Goal: Transaction & Acquisition: Purchase product/service

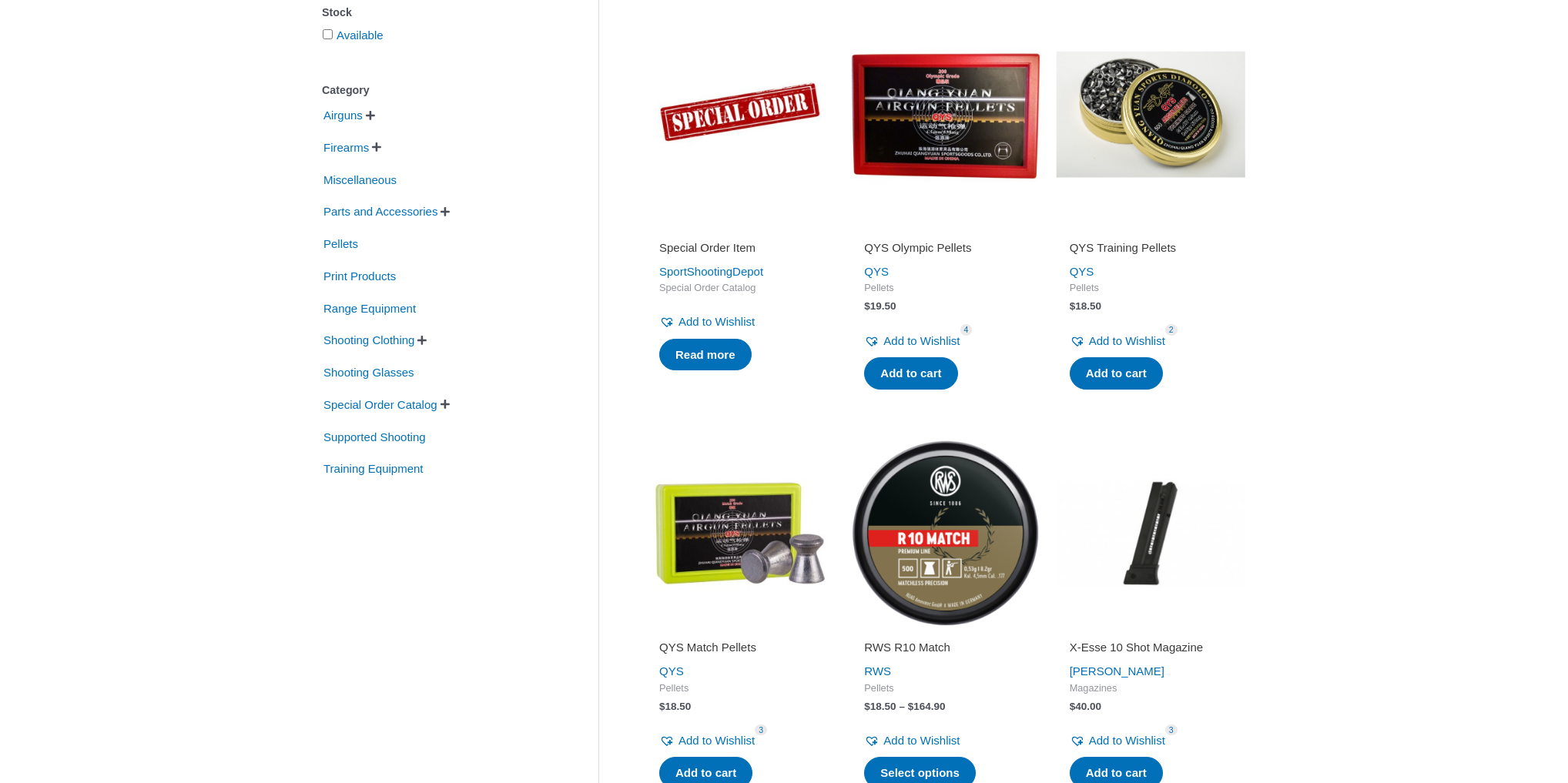
scroll to position [308, 0]
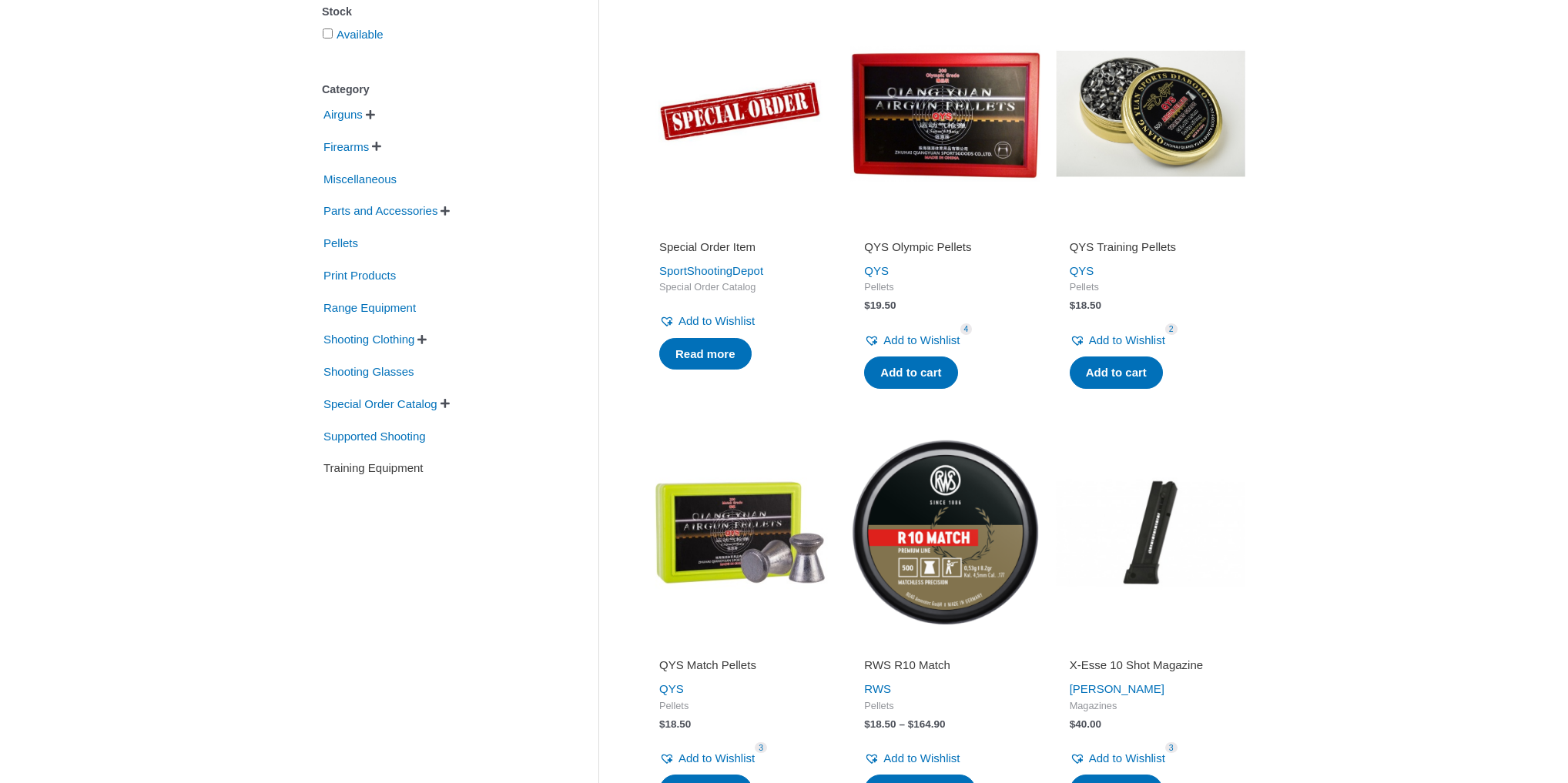
click at [359, 476] on span "Training Equipment" at bounding box center [373, 468] width 103 height 26
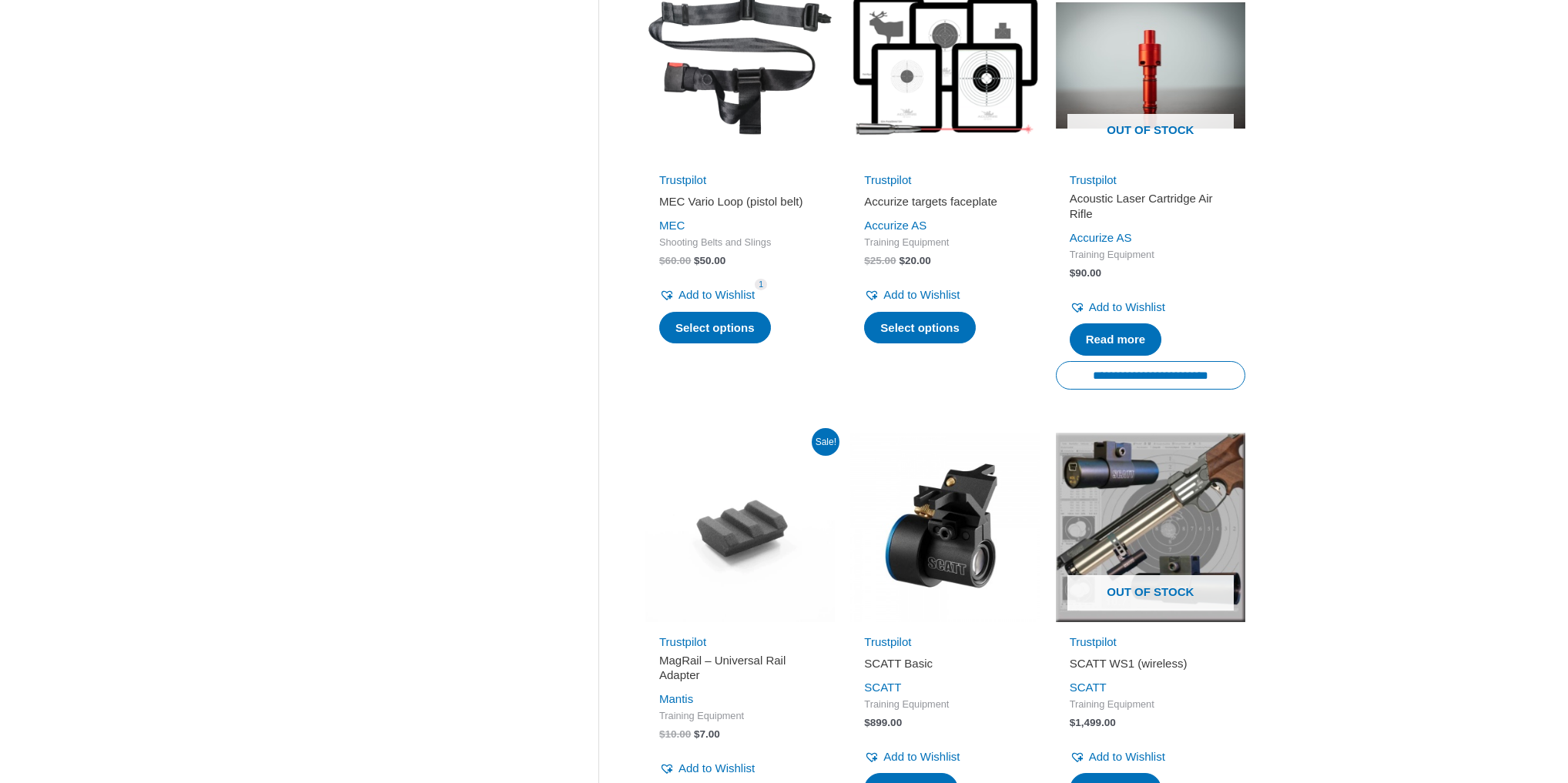
scroll to position [1910, 0]
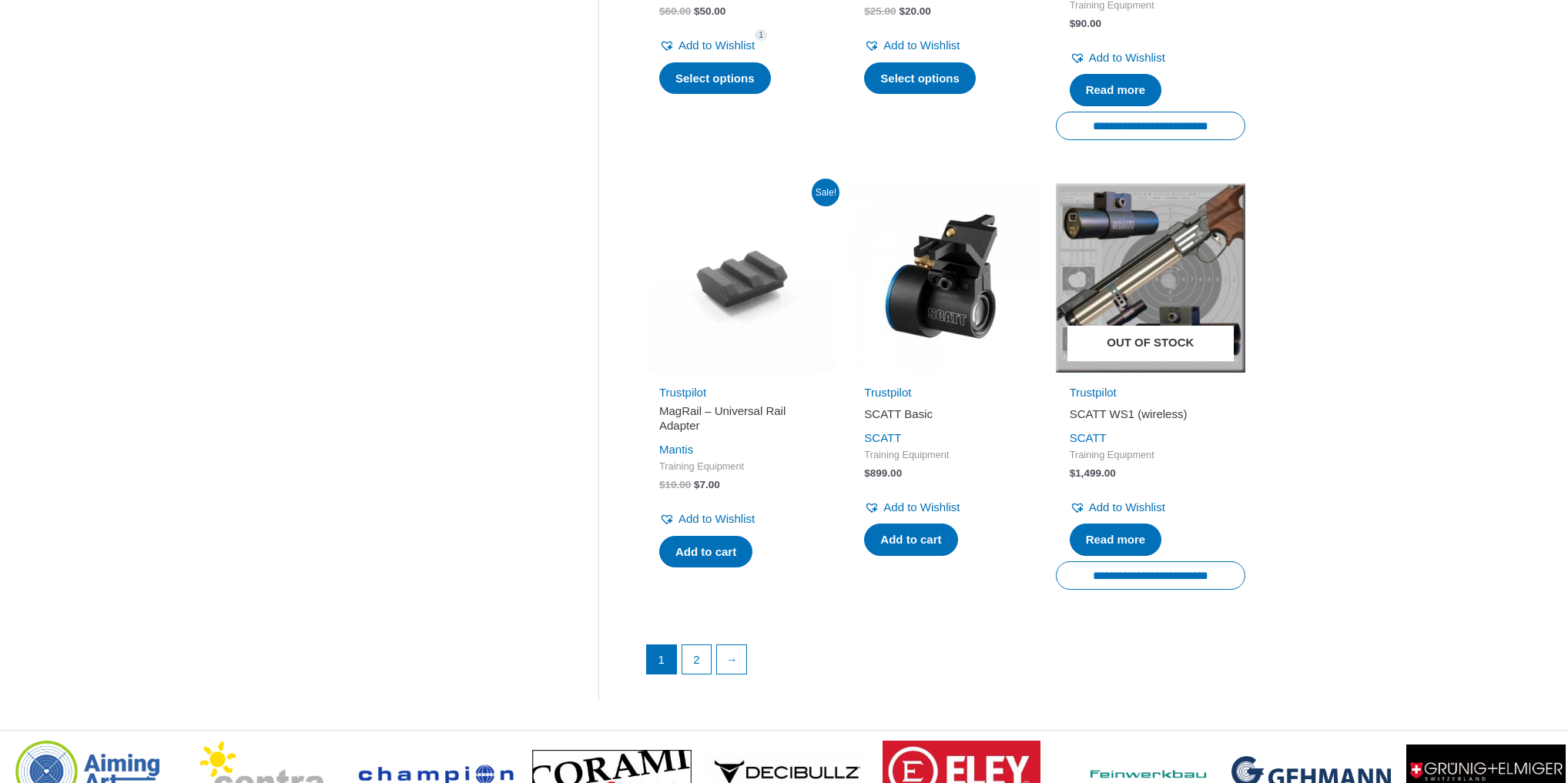
click at [1127, 312] on img at bounding box center [1150, 277] width 190 height 190
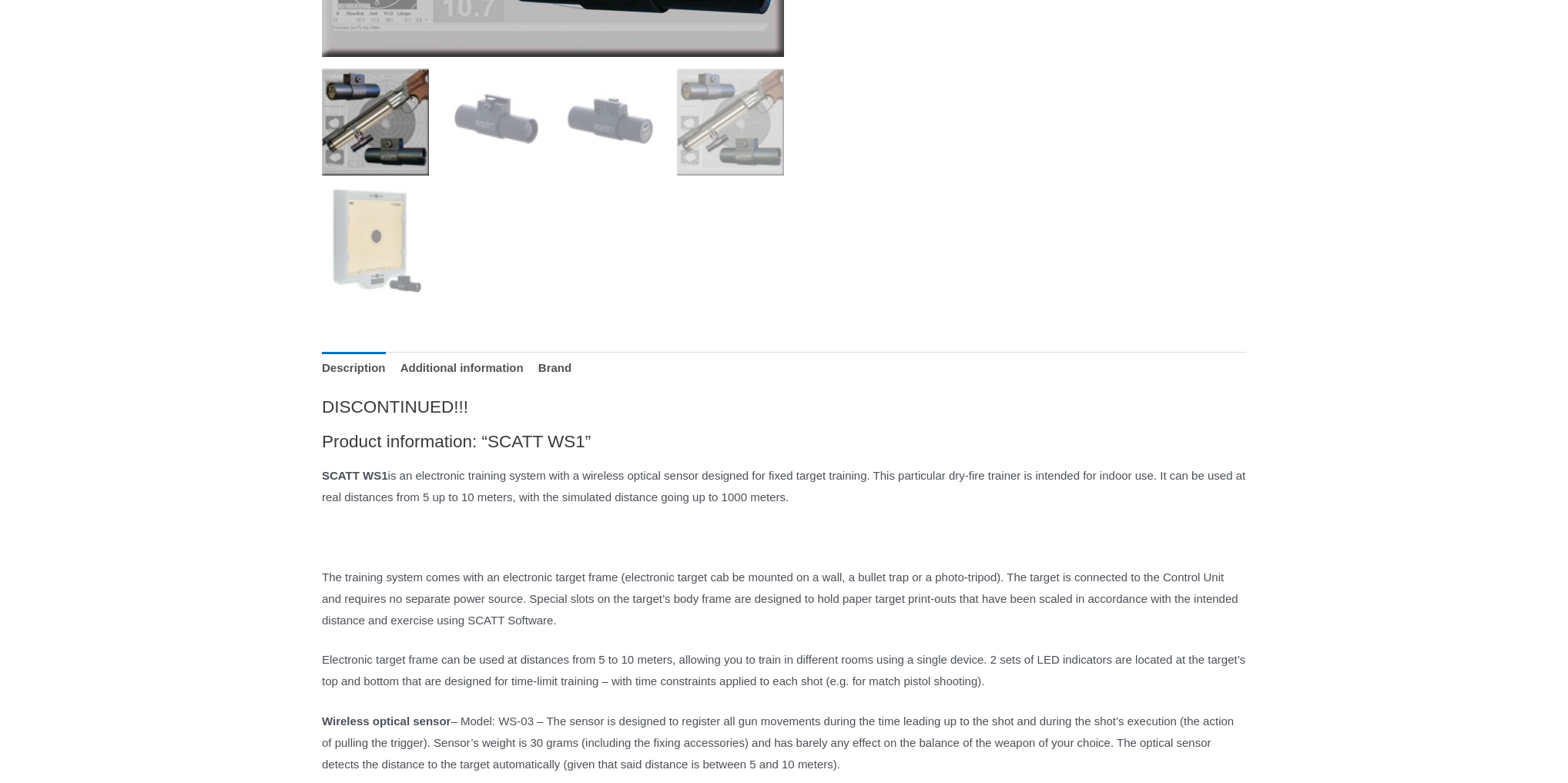
scroll to position [616, 0]
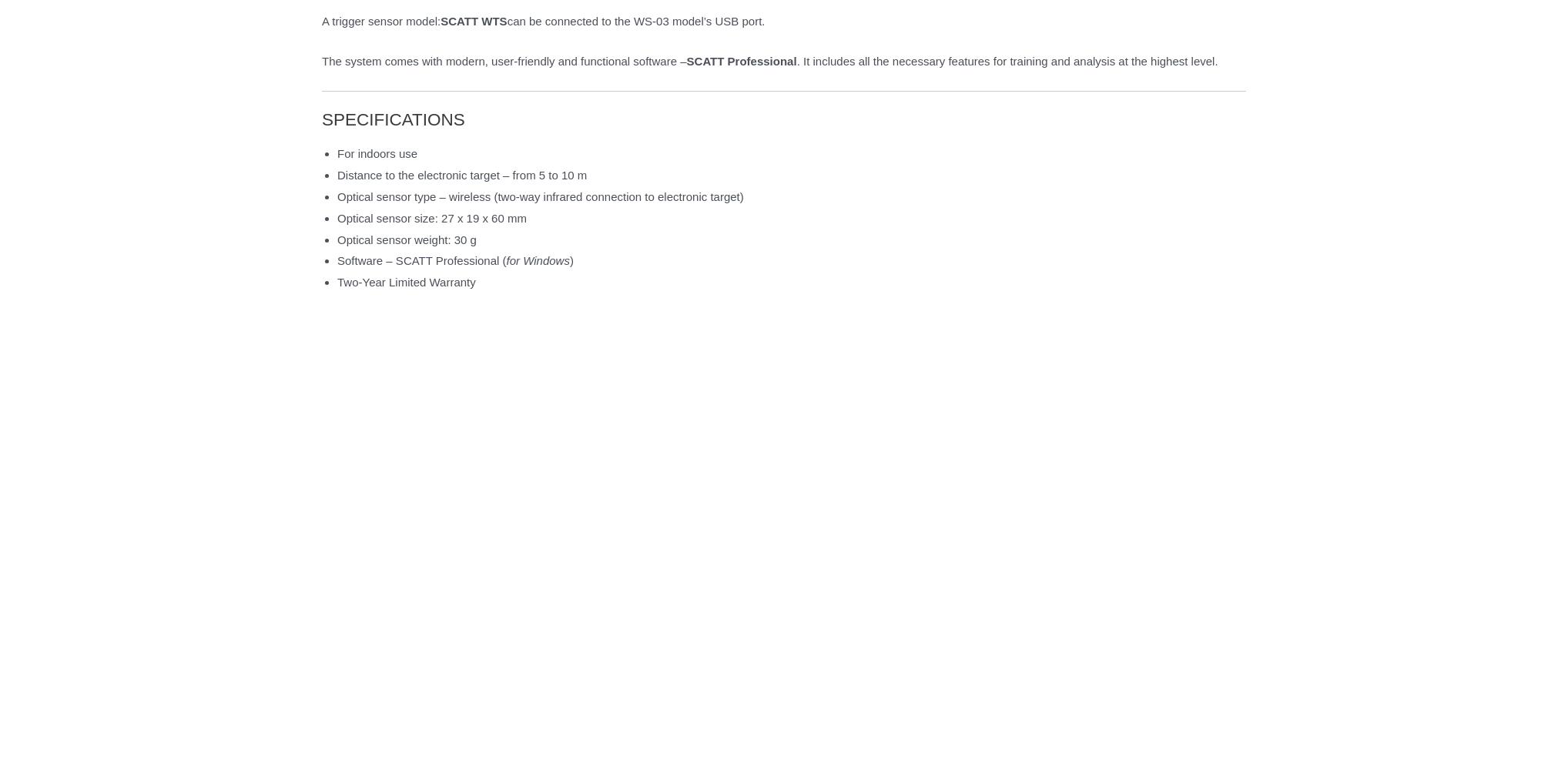
scroll to position [0, 0]
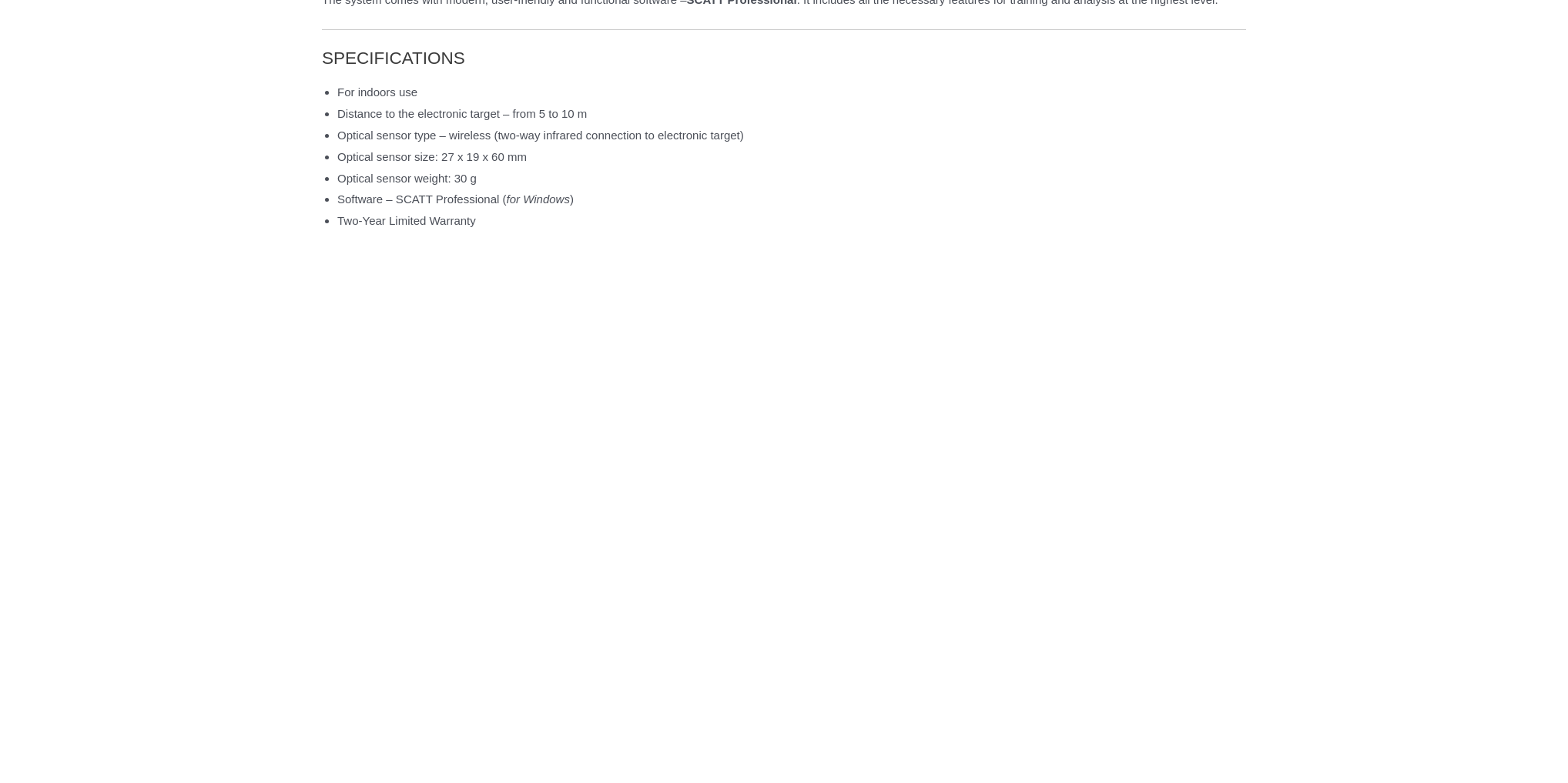
scroll to position [1725, 0]
